Goal: Transaction & Acquisition: Purchase product/service

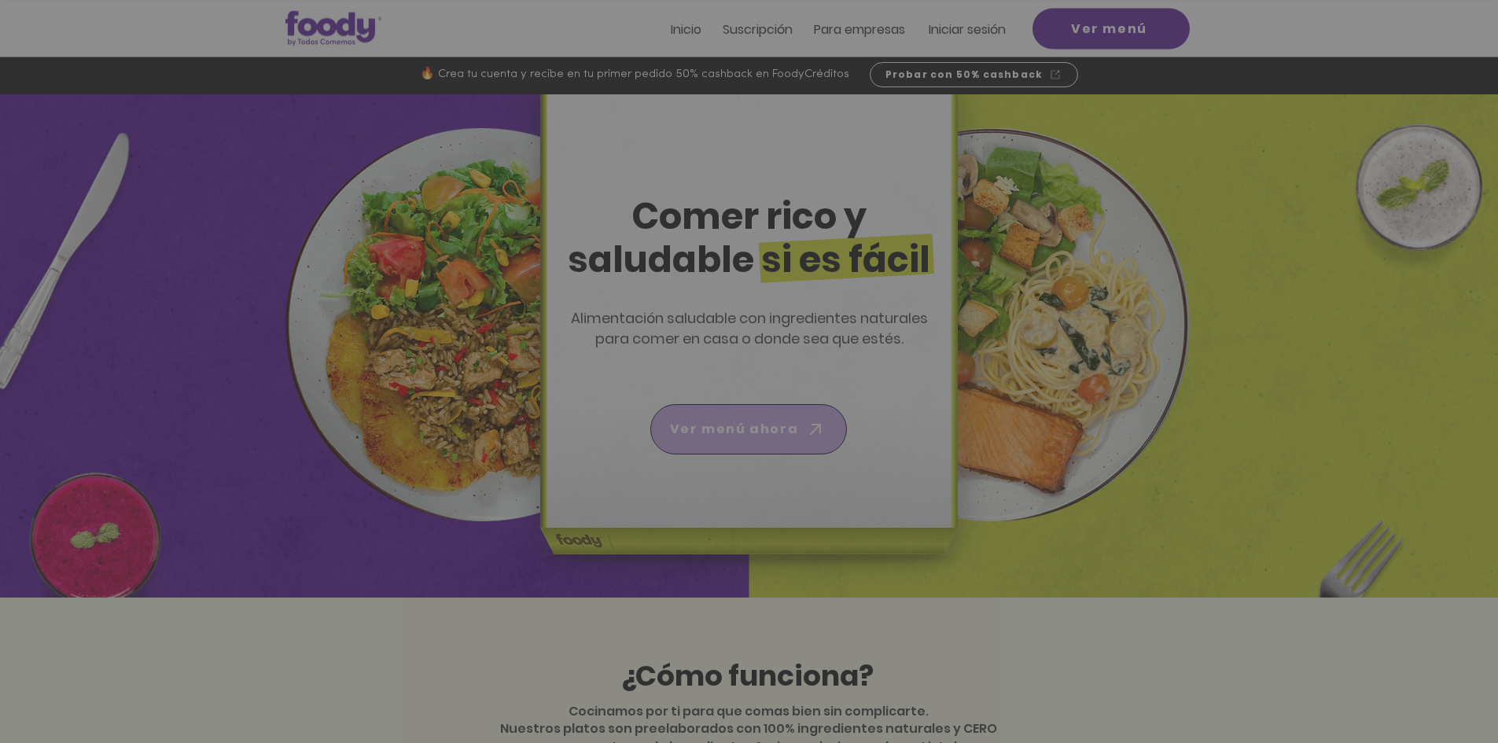
click at [772, 432] on icon "Nuevos suscriptores 50% off" at bounding box center [749, 407] width 175 height 104
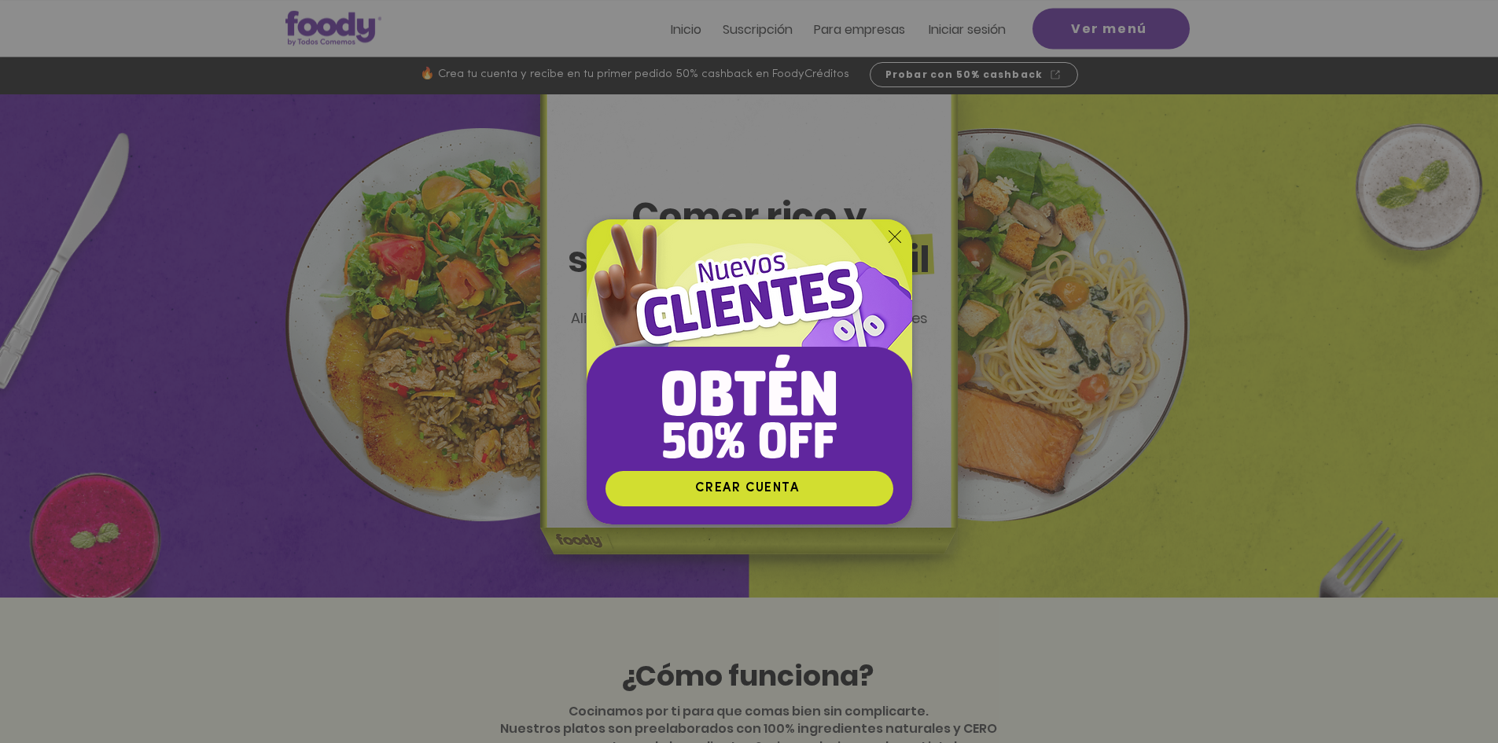
click at [897, 237] on icon "Volver al sitio" at bounding box center [895, 236] width 13 height 13
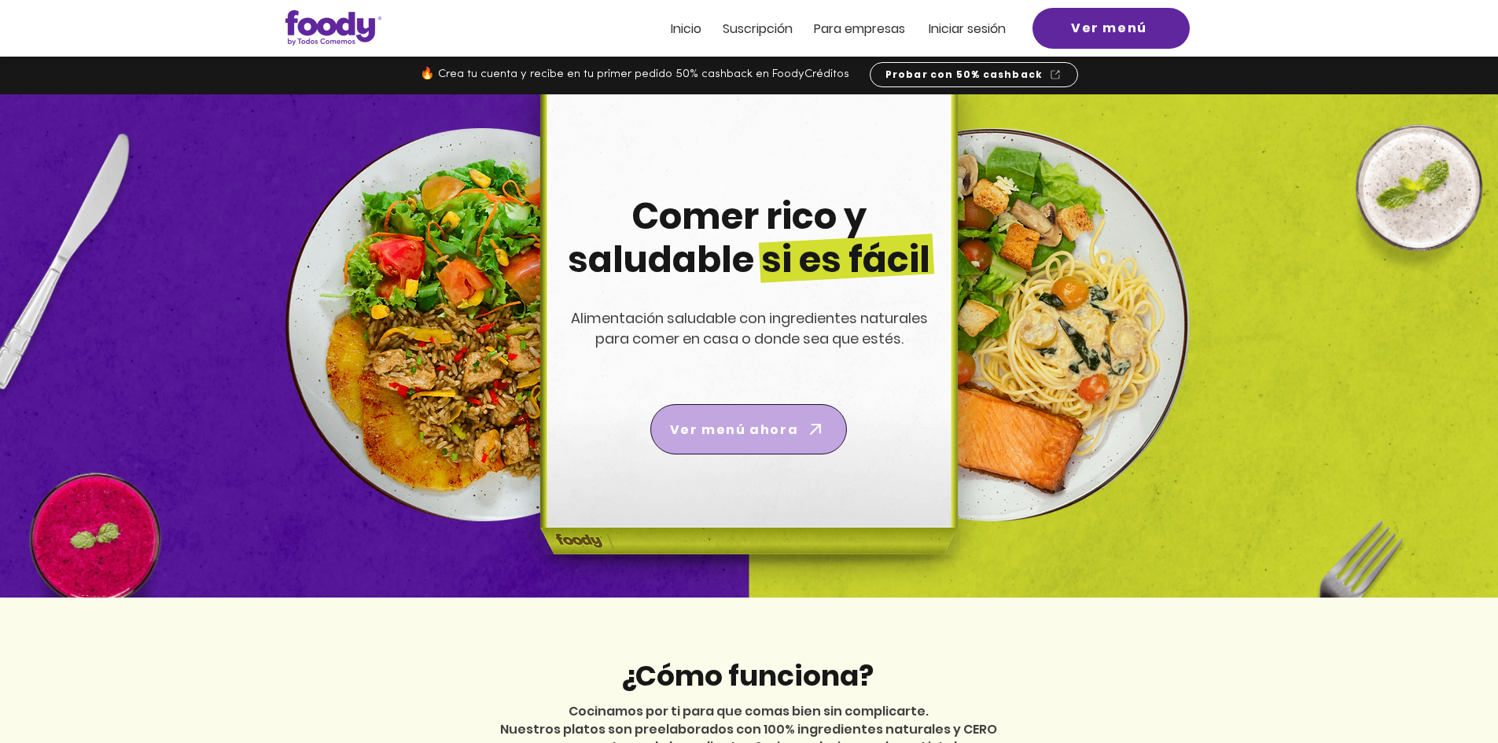
click at [760, 428] on span "Ver menú ahora" at bounding box center [734, 430] width 128 height 20
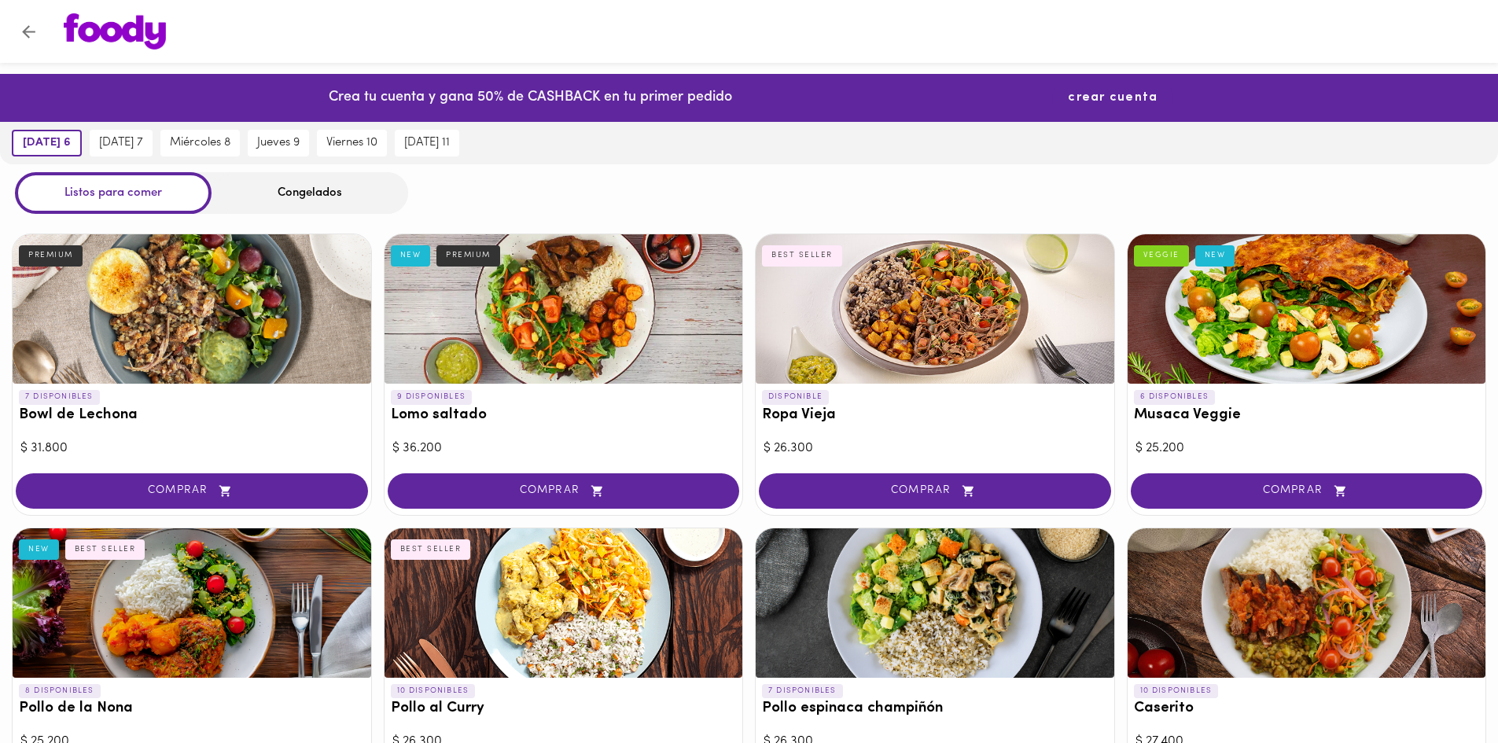
click at [1111, 97] on span "crear cuenta" at bounding box center [1113, 97] width 90 height 15
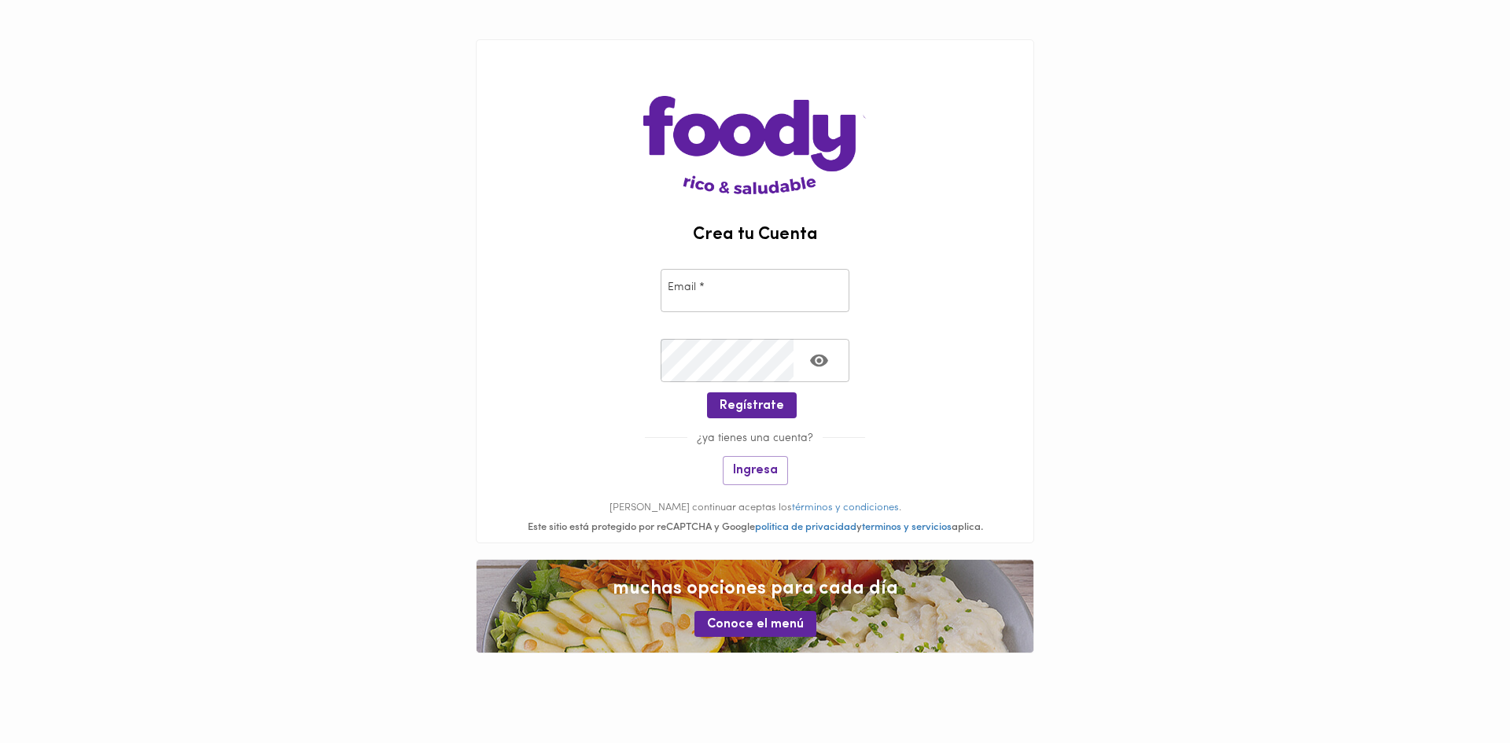
click at [744, 301] on input "email" at bounding box center [755, 290] width 189 height 43
type input "andres.cardenas@todoscomemos.com"
click at [762, 475] on span "Ingresa" at bounding box center [755, 470] width 45 height 15
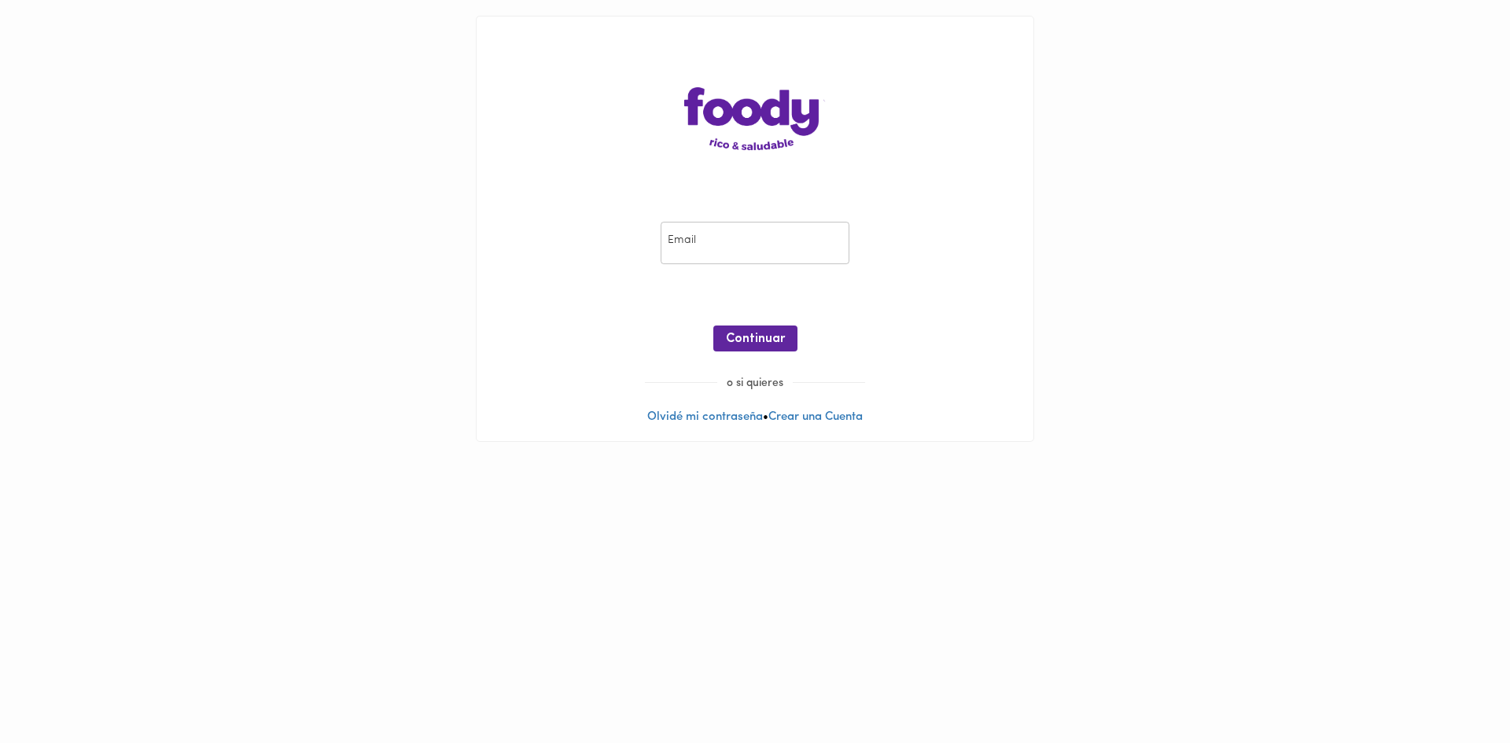
click at [742, 259] on input "email" at bounding box center [755, 243] width 189 height 43
type input "andres.cardenas@todoscomemos.com"
click at [767, 327] on button "Continuar" at bounding box center [755, 339] width 84 height 26
click at [820, 268] on div "Contraseña Contraseña" at bounding box center [853, 243] width 197 height 51
click at [780, 342] on button "Ingresar" at bounding box center [755, 339] width 75 height 26
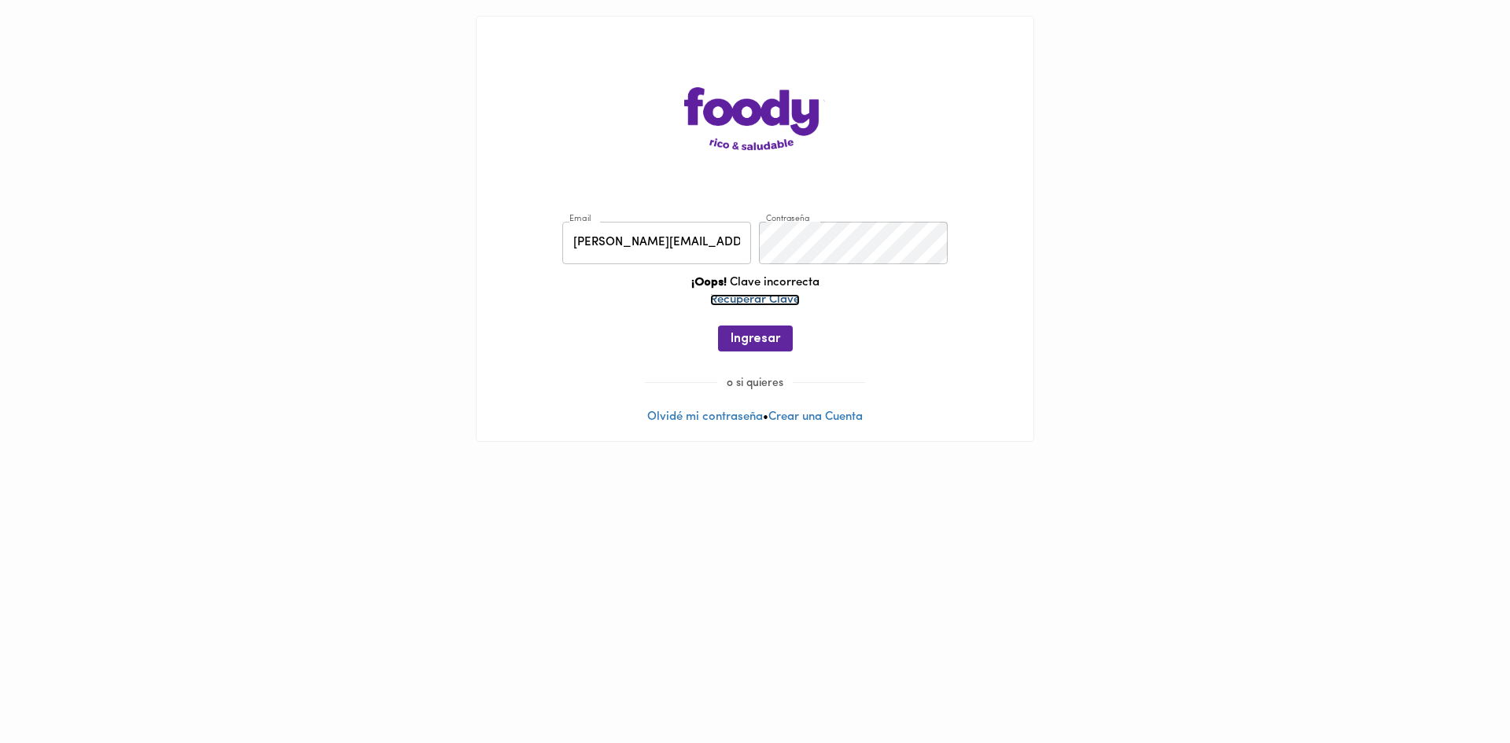
click at [784, 296] on link "Recuperar Clave" at bounding box center [755, 300] width 90 height 12
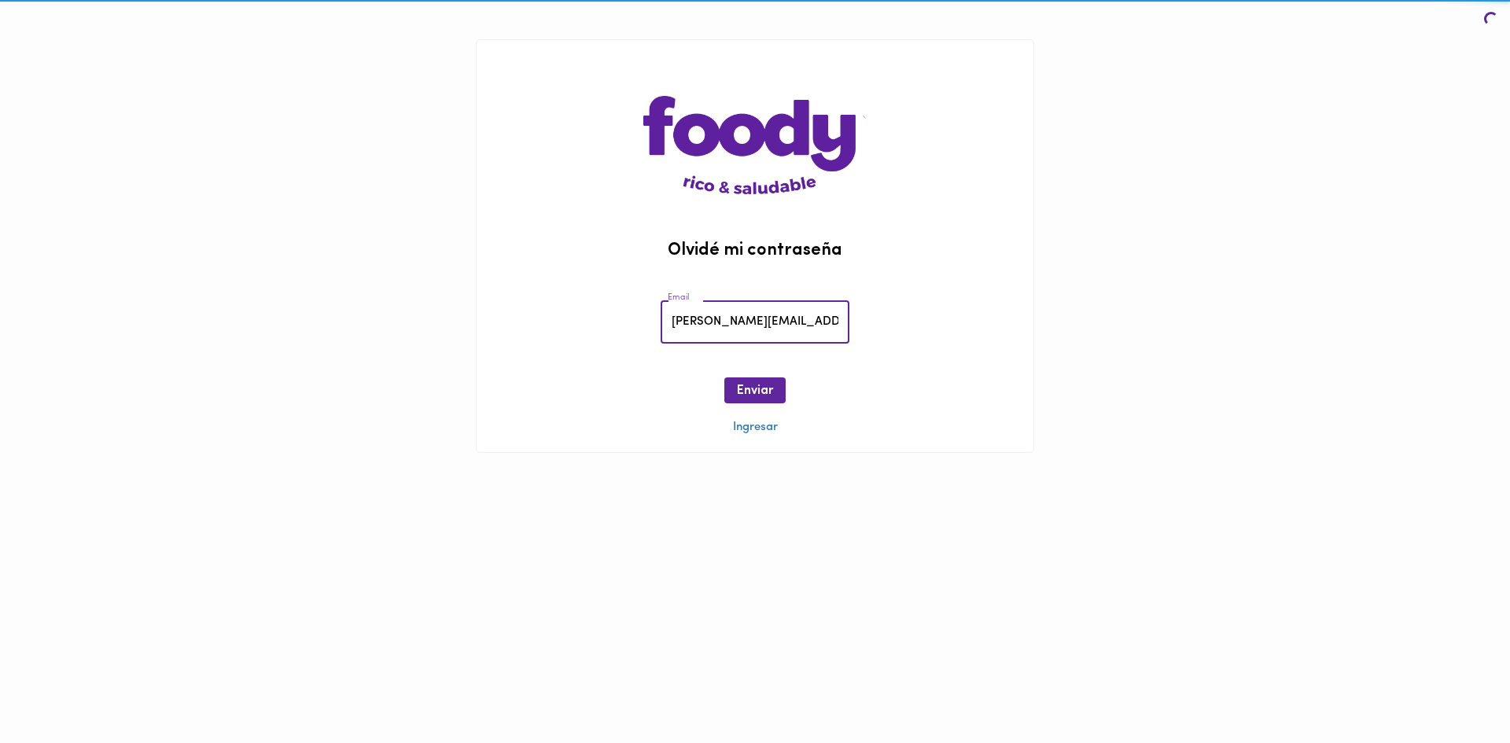
scroll to position [0, 43]
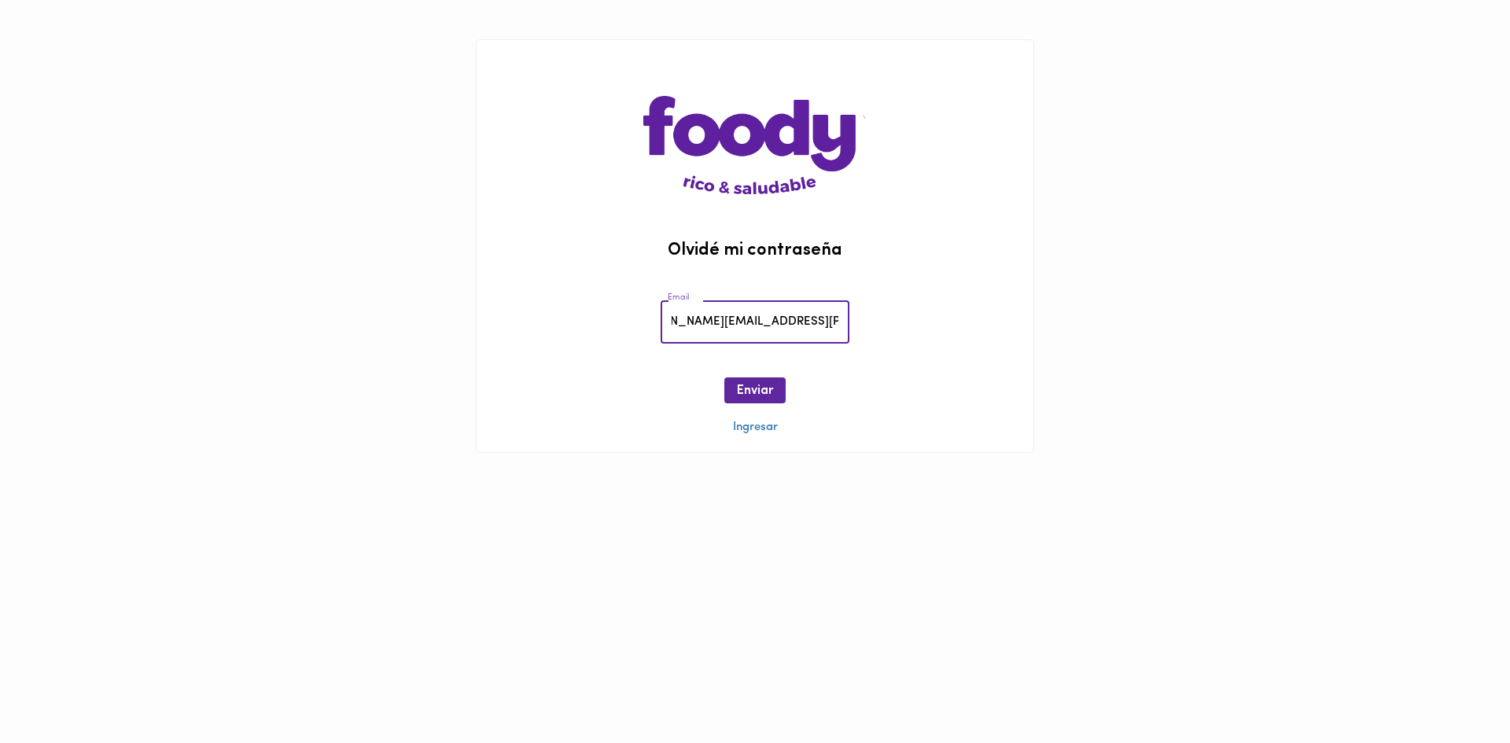
click at [771, 390] on span "Enviar" at bounding box center [755, 391] width 36 height 15
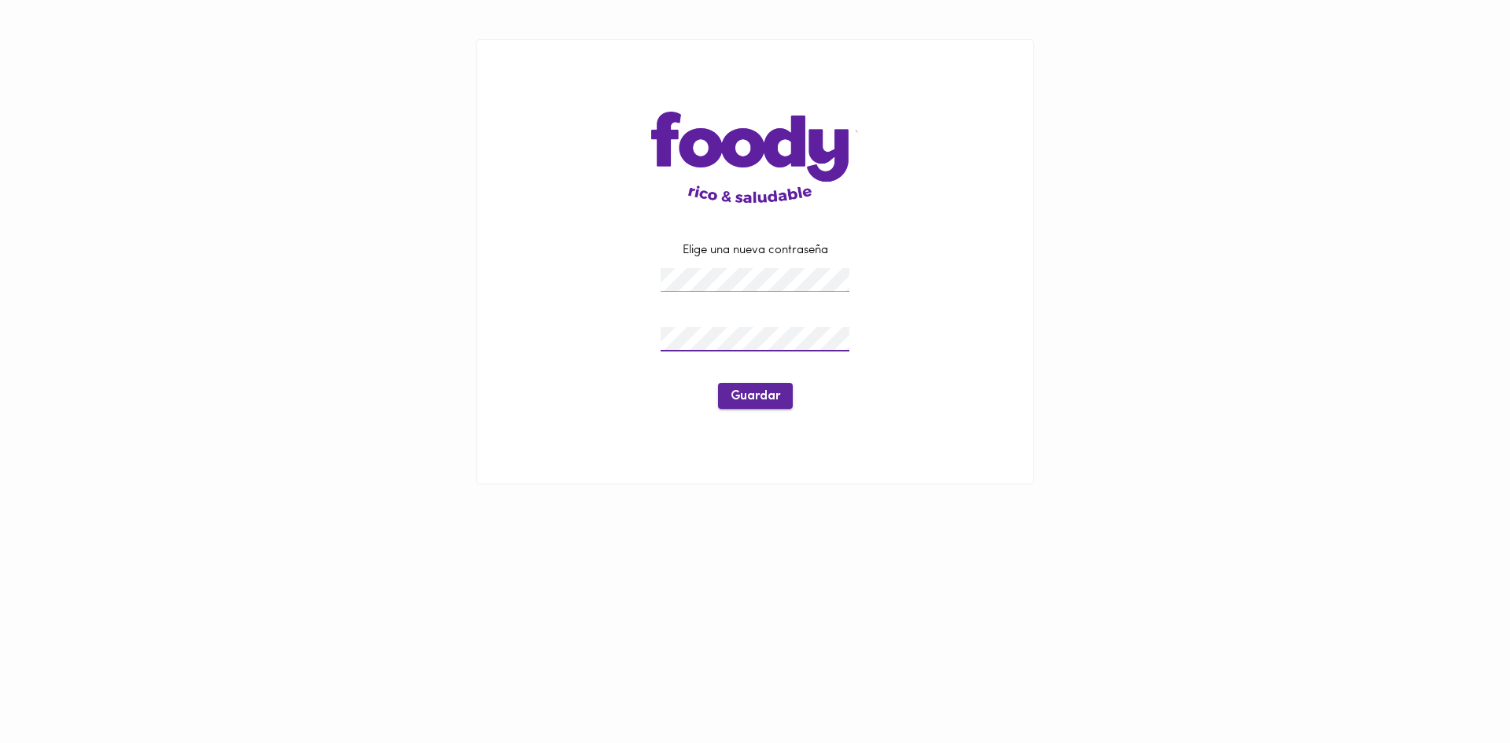
click at [744, 403] on span "Guardar" at bounding box center [756, 396] width 50 height 15
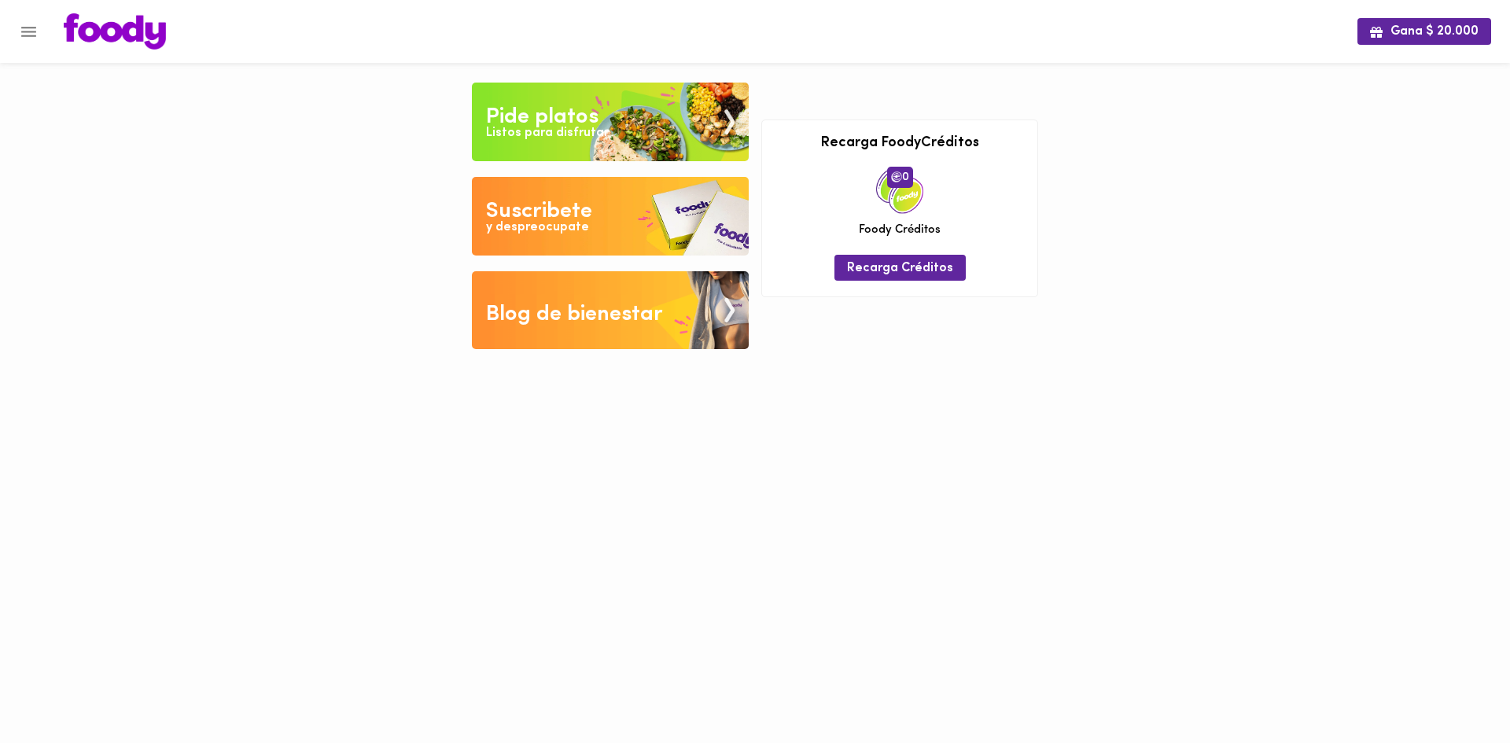
click at [584, 144] on img at bounding box center [610, 122] width 277 height 79
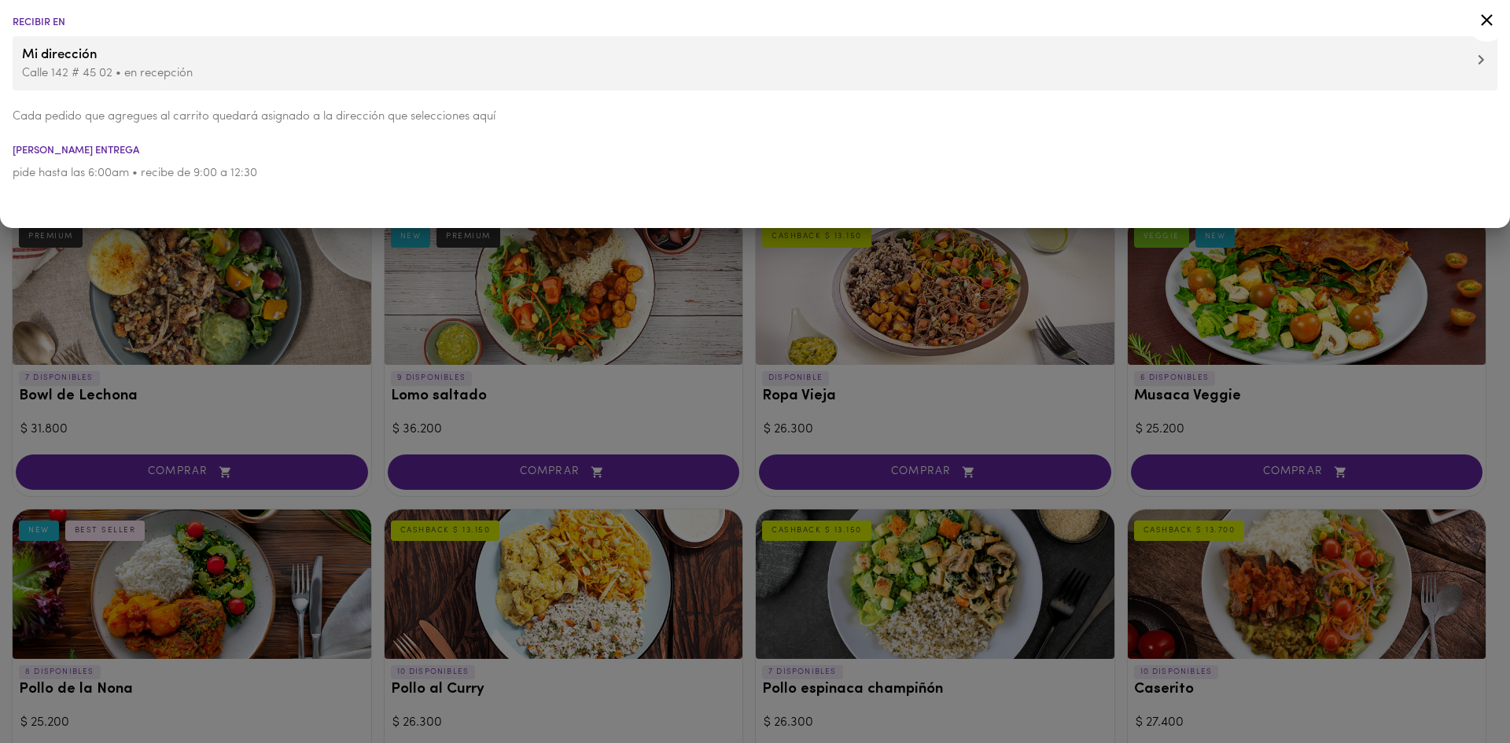
click at [1485, 22] on icon at bounding box center [1487, 20] width 12 height 12
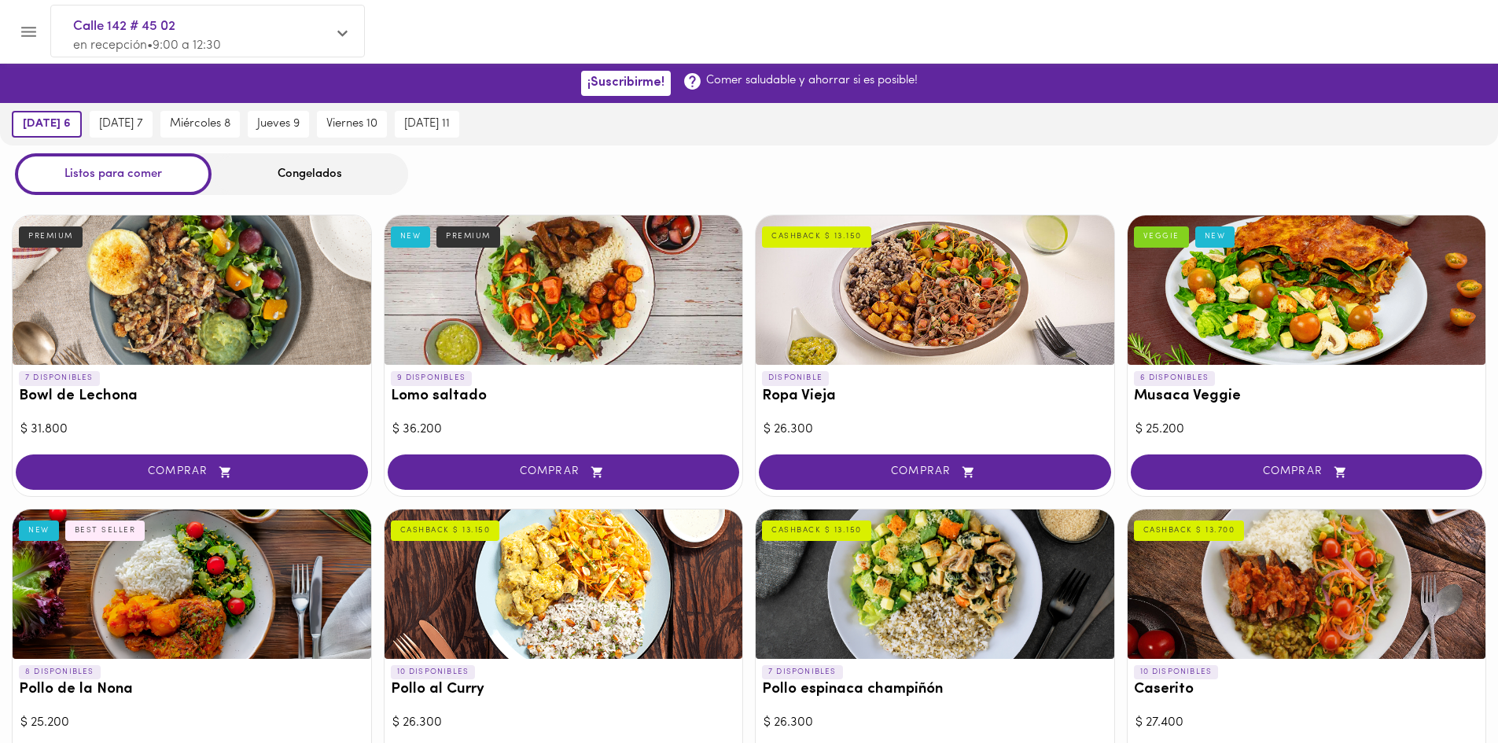
click at [304, 174] on div "Congelados" at bounding box center [310, 174] width 197 height 42
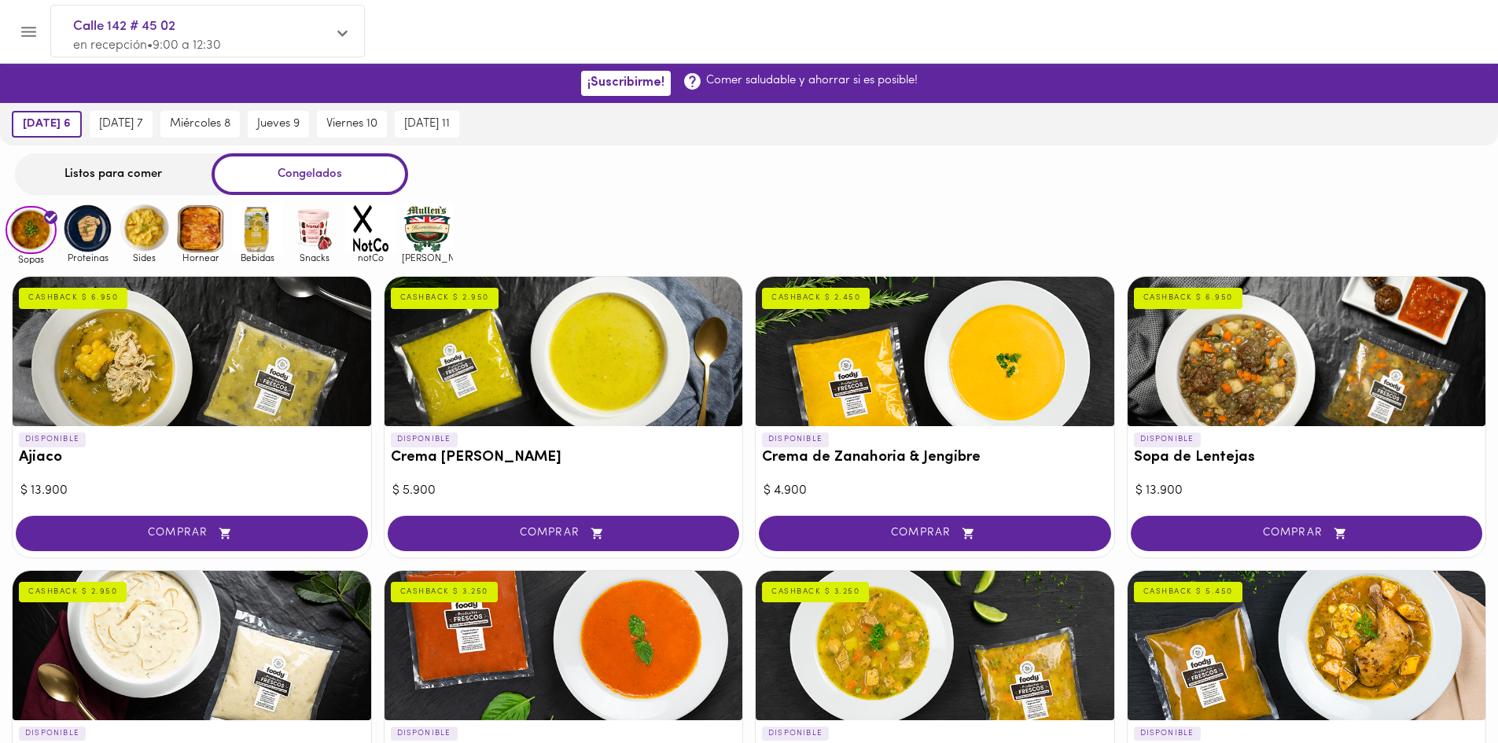
click at [311, 226] on img at bounding box center [314, 228] width 51 height 51
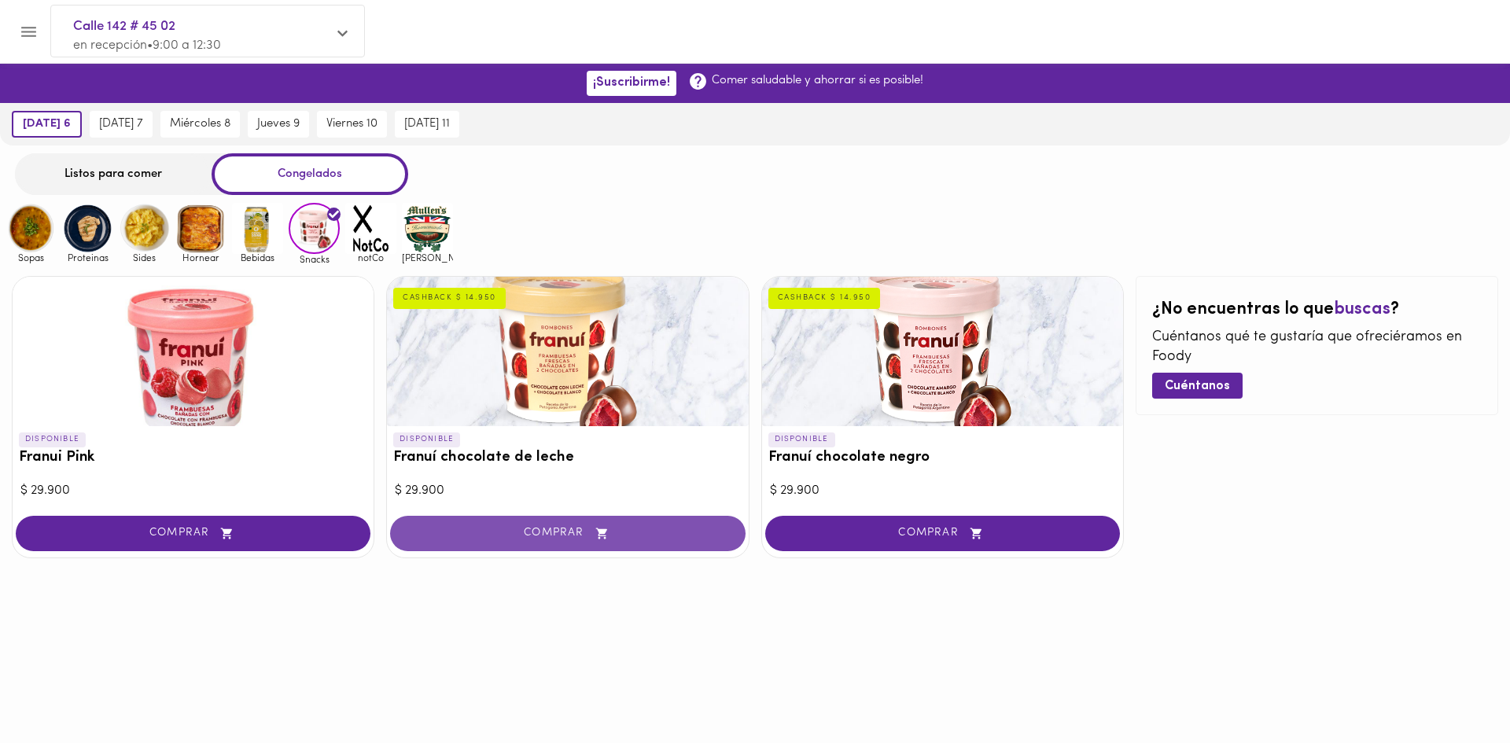
click at [570, 539] on span "COMPRAR" at bounding box center [567, 533] width 315 height 13
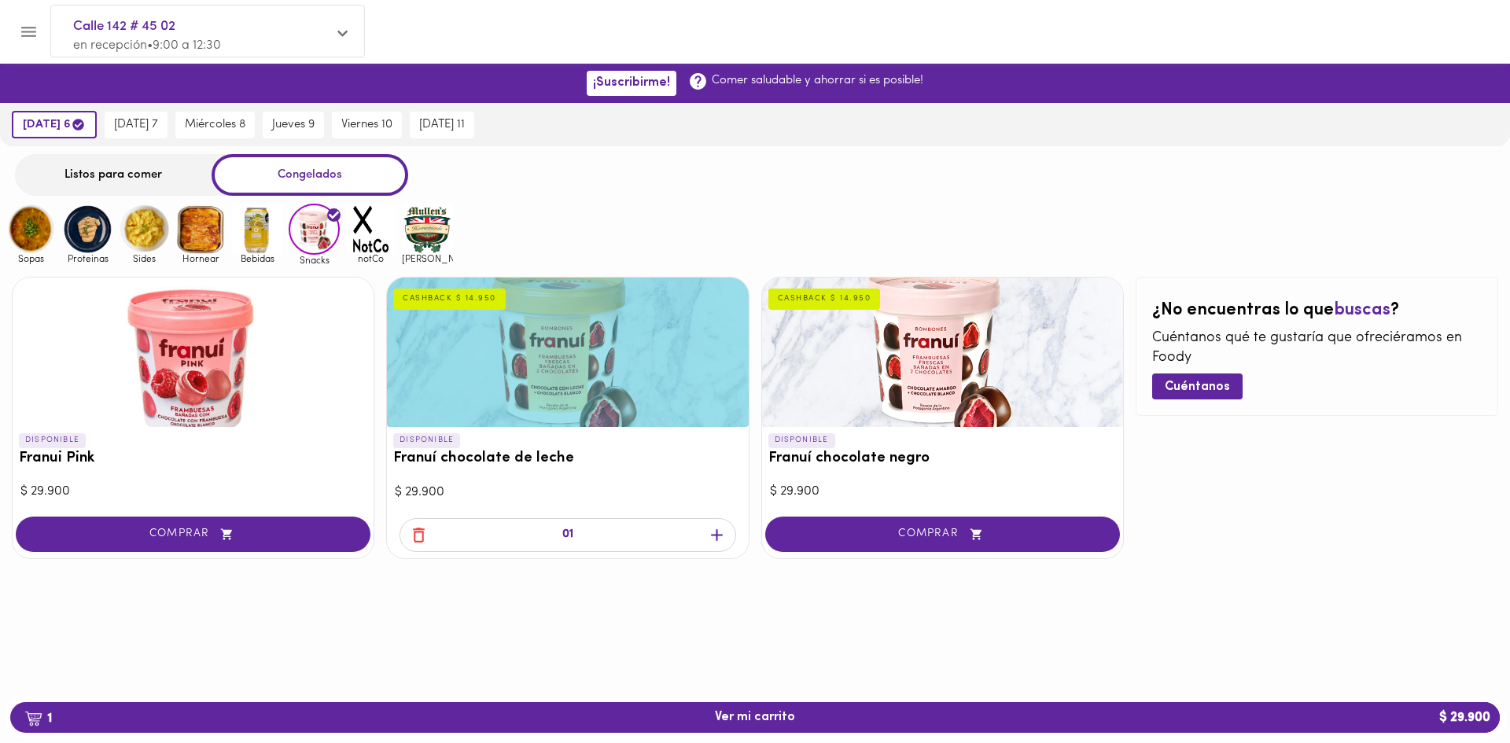
click at [716, 535] on icon "button" at bounding box center [717, 535] width 12 height 12
click at [745, 716] on span "2 Ver mi carrito $ 59.800" at bounding box center [755, 717] width 80 height 15
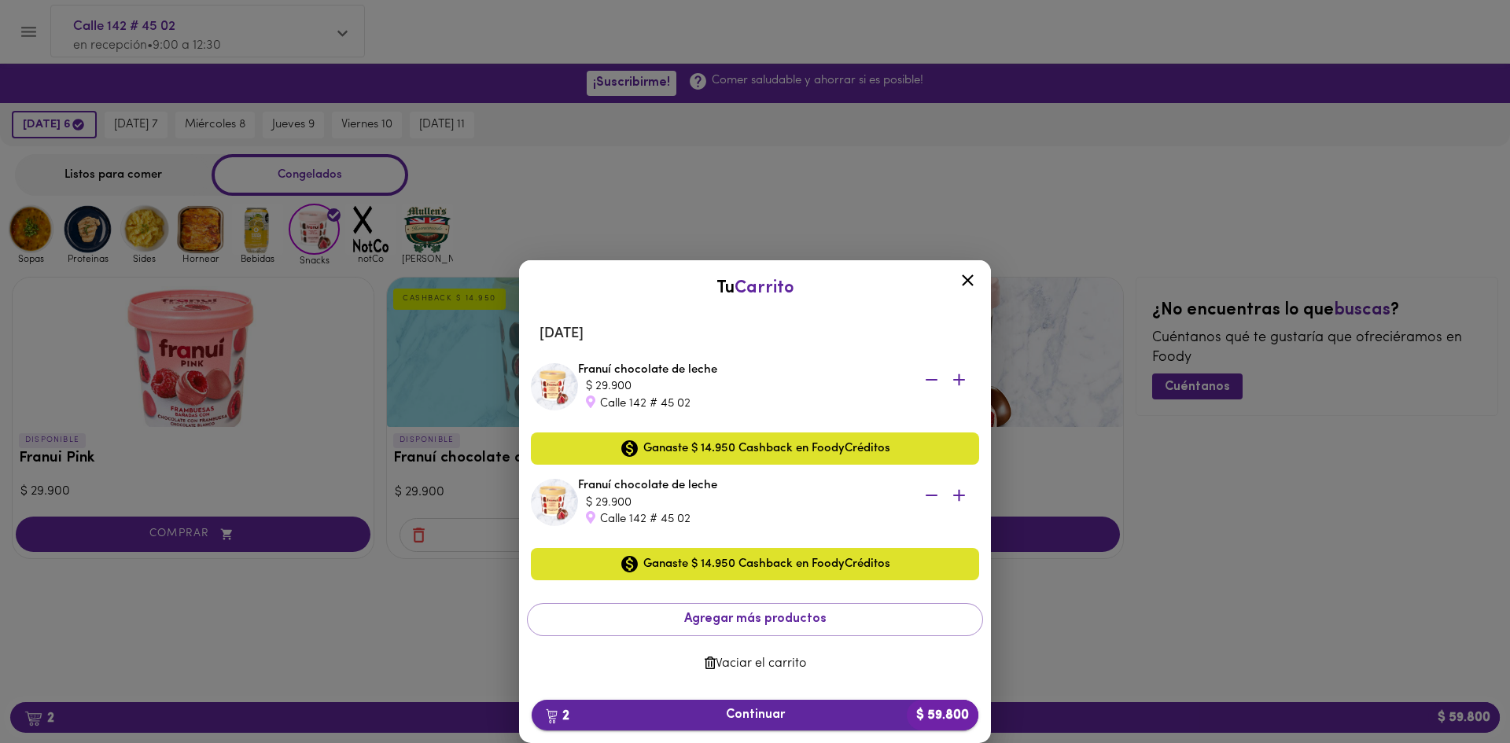
click at [760, 712] on span "2 Continuar $ 59.800" at bounding box center [754, 715] width 421 height 15
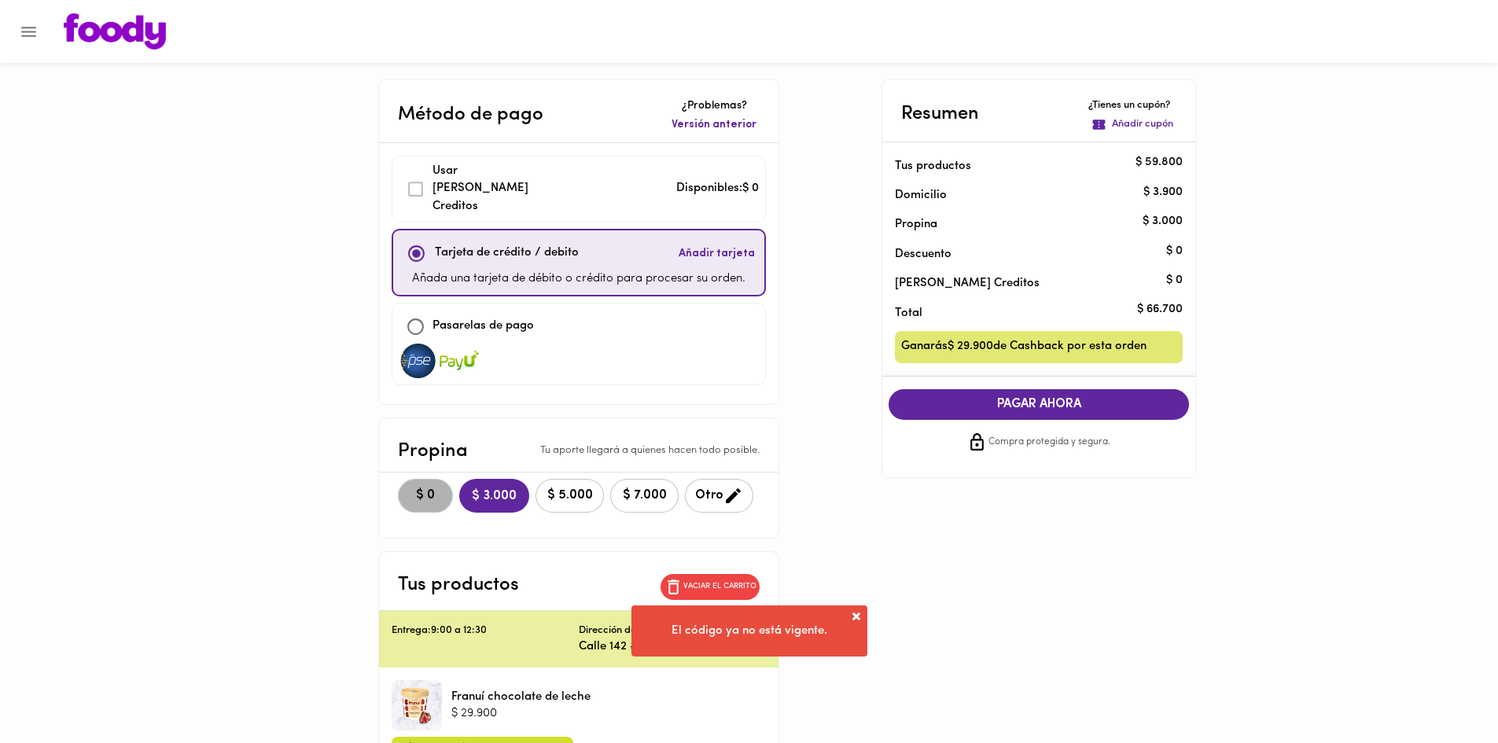
click at [431, 488] on span "$ 0" at bounding box center [425, 495] width 35 height 15
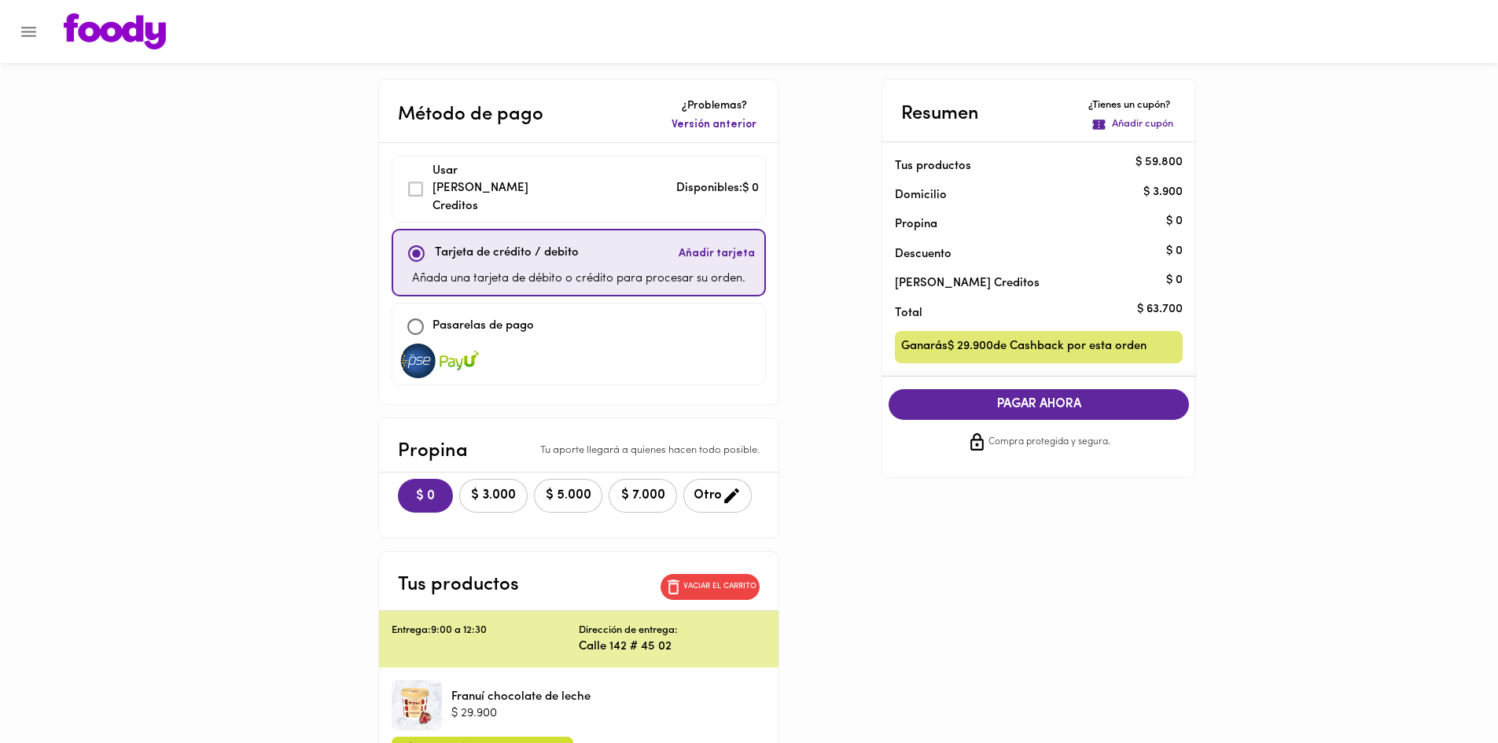
click at [1139, 123] on p "Añadir cupón" at bounding box center [1142, 124] width 61 height 15
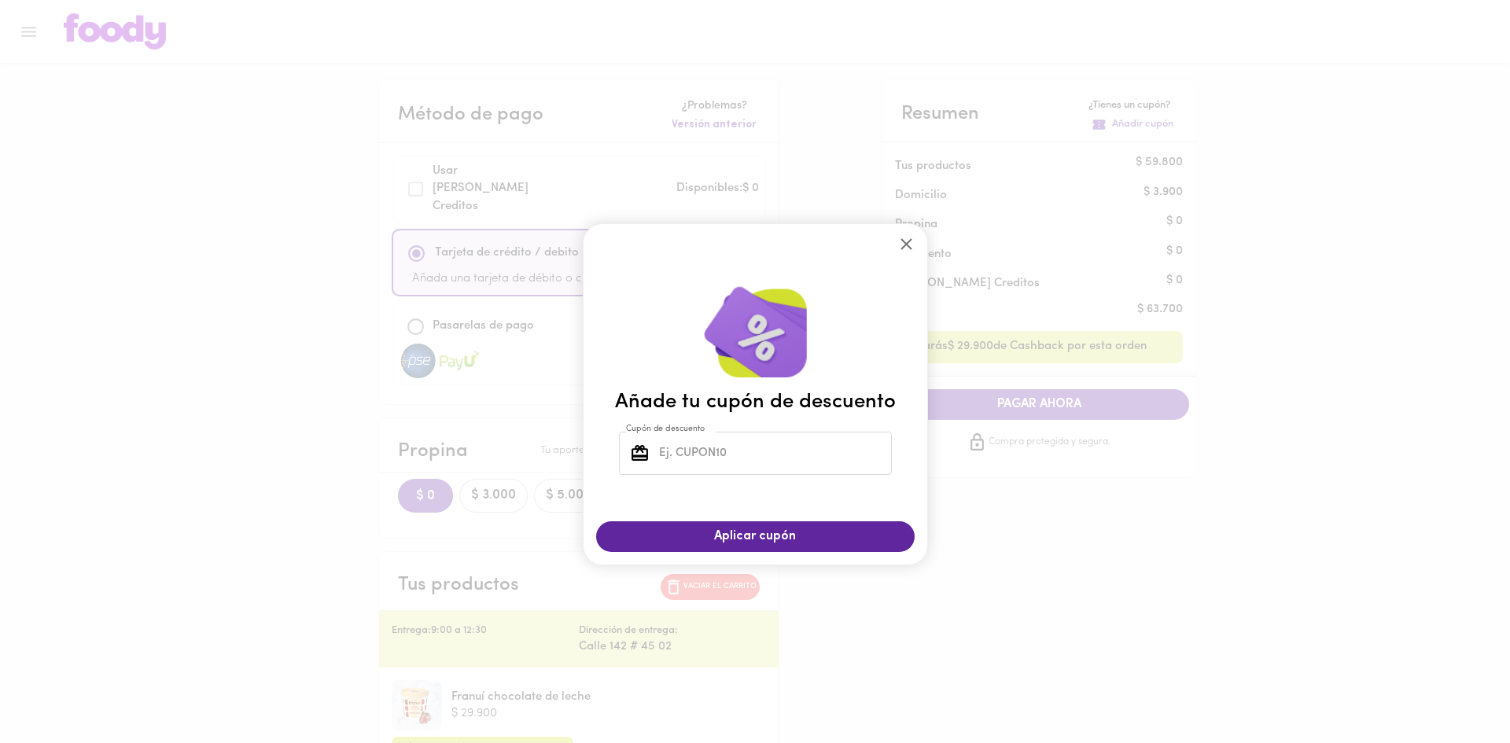
click at [765, 461] on input "Cupón de descuento" at bounding box center [774, 453] width 236 height 43
type input "TODOSCOMEMOS"
click at [771, 535] on span "Aplicar cupón" at bounding box center [755, 536] width 287 height 15
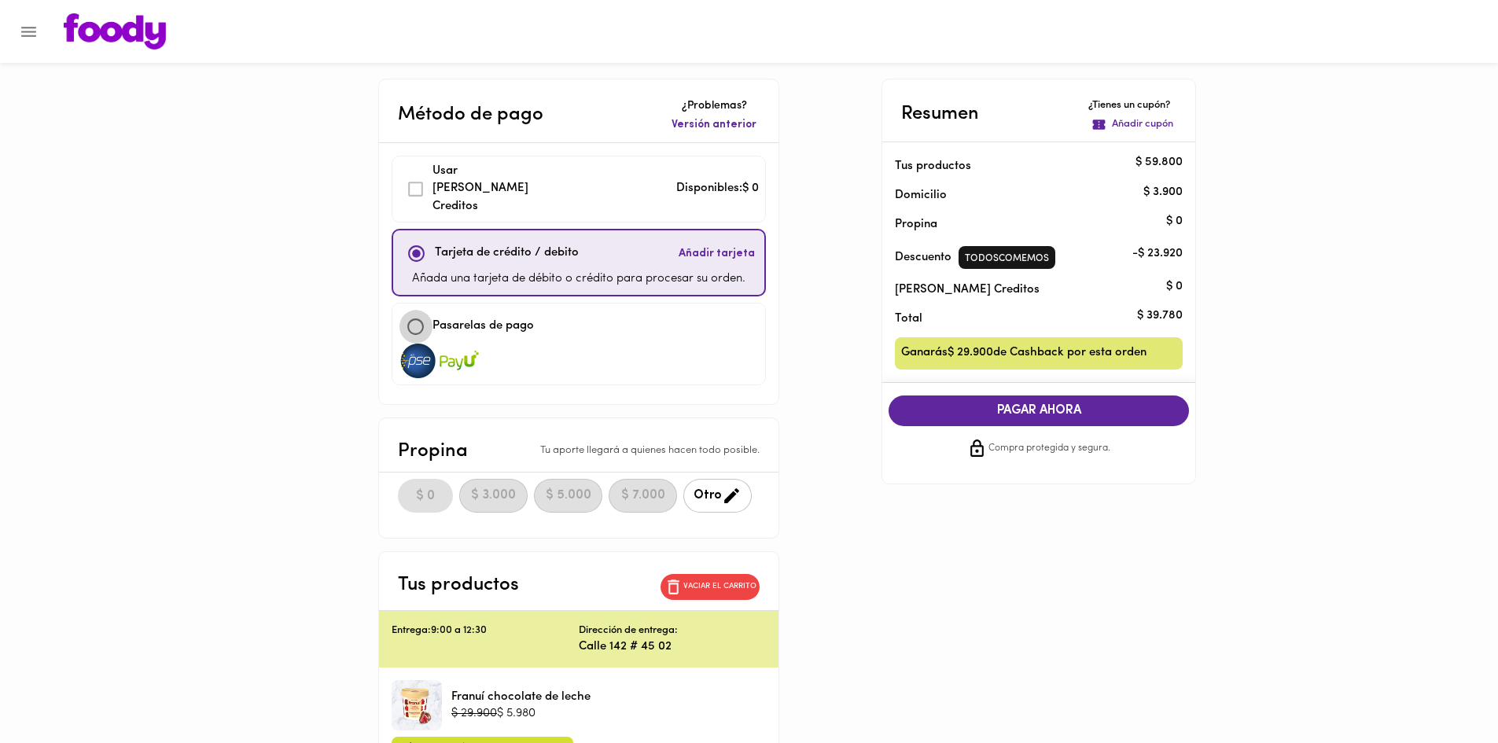
click at [418, 310] on input "checkbox" at bounding box center [416, 327] width 34 height 34
checkbox input "true"
checkbox input "false"
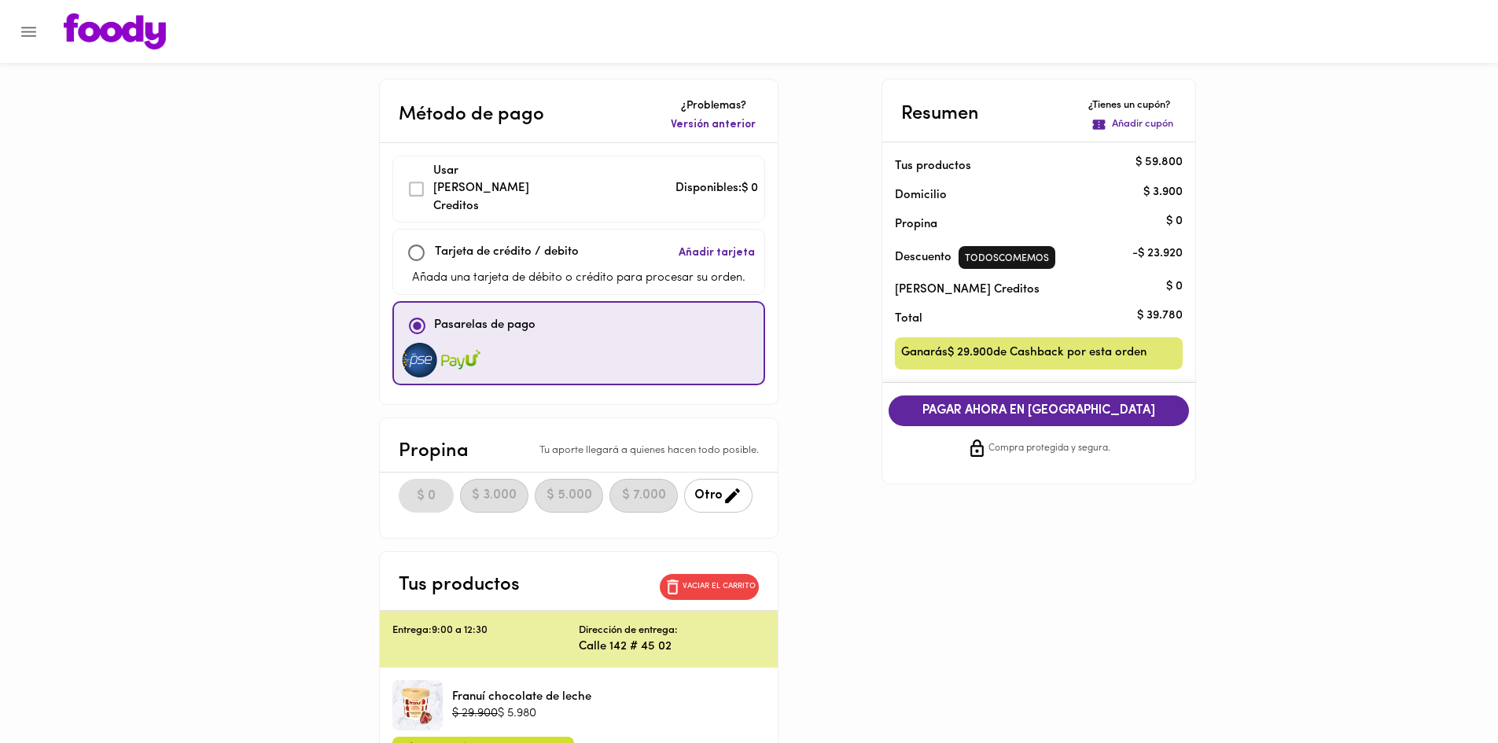
click at [418, 178] on div "Usar Foody Creditos" at bounding box center [470, 189] width 143 height 53
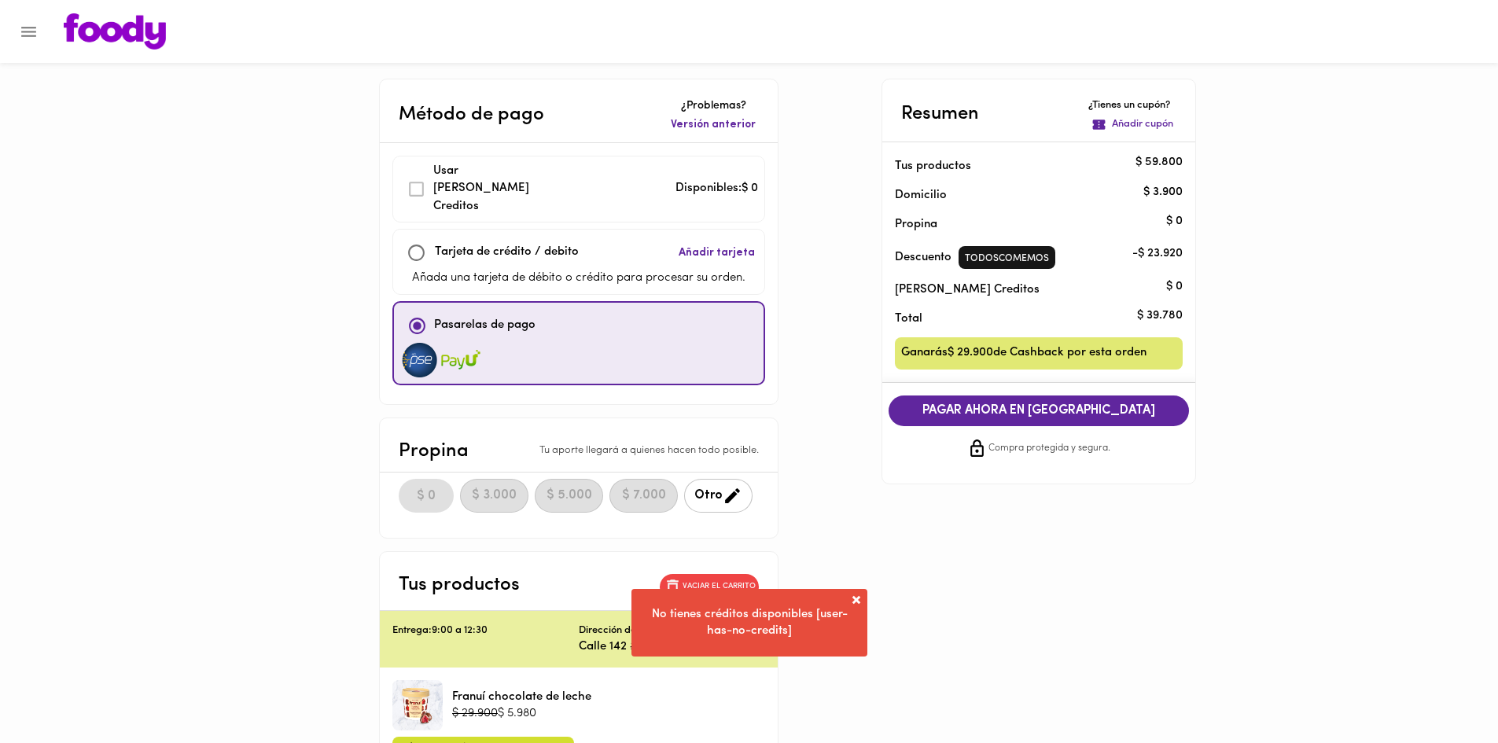
click at [413, 171] on div "Usar Foody Creditos" at bounding box center [470, 189] width 143 height 53
click at [413, 177] on div "Usar Foody Creditos" at bounding box center [470, 189] width 143 height 53
click at [1257, 338] on main "Método de pago ¿Problemas? Versión anterior Usar Foody Creditos Disponibles: $ …" at bounding box center [749, 528] width 1498 height 899
